Goal: Task Accomplishment & Management: Use online tool/utility

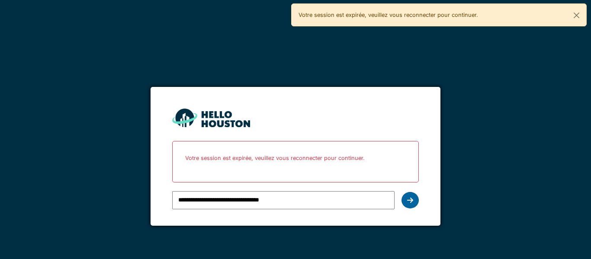
click at [407, 204] on div at bounding box center [410, 200] width 17 height 16
